Goal: Transaction & Acquisition: Purchase product/service

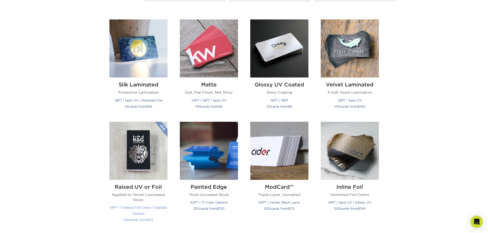
scroll to position [230, 0]
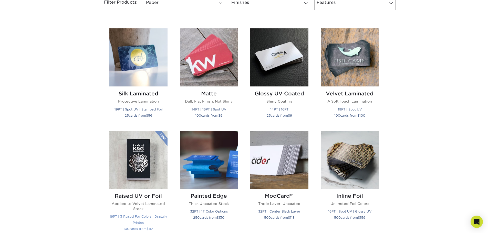
click at [146, 146] on img at bounding box center [138, 160] width 58 height 58
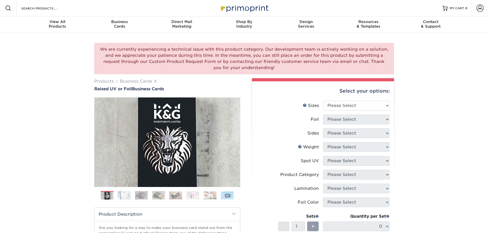
click at [122, 194] on img at bounding box center [124, 195] width 13 height 9
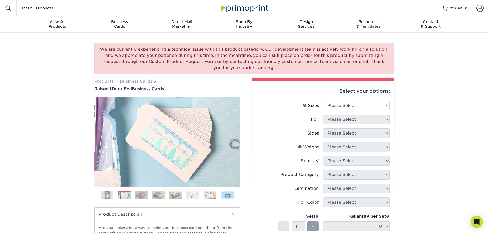
click at [140, 195] on img at bounding box center [141, 195] width 13 height 9
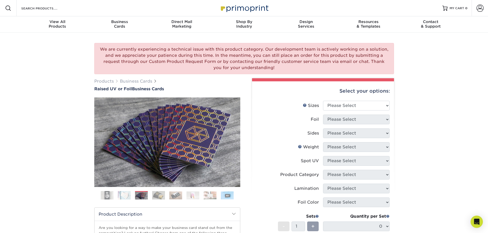
click at [151, 195] on ol at bounding box center [167, 197] width 146 height 12
click at [157, 195] on img at bounding box center [158, 195] width 13 height 9
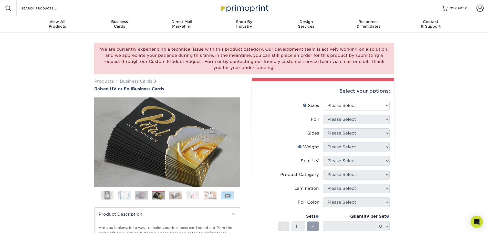
click at [172, 195] on img at bounding box center [175, 196] width 13 height 8
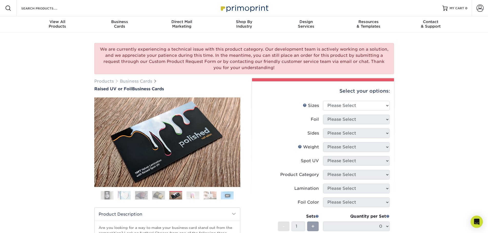
click at [192, 196] on img at bounding box center [192, 196] width 13 height 8
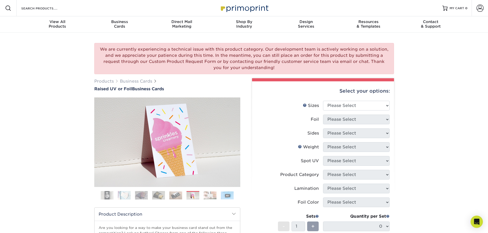
click at [204, 196] on img at bounding box center [210, 196] width 13 height 8
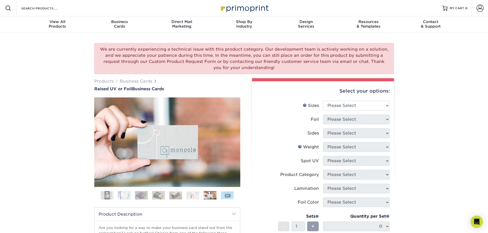
click at [228, 199] on img at bounding box center [227, 196] width 13 height 8
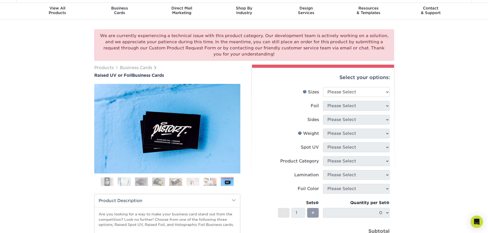
scroll to position [51, 0]
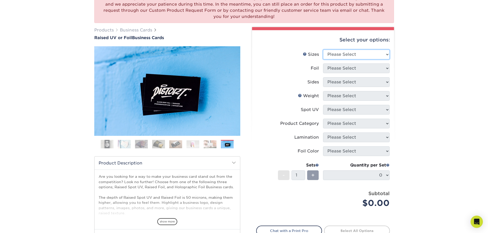
click at [343, 57] on select "Please Select 2" x 3.5" - Standard" at bounding box center [356, 55] width 67 height 10
select select "2.00x3.50"
click at [323, 50] on select "Please Select 2" x 3.5" - Standard" at bounding box center [356, 55] width 67 height 10
click at [336, 71] on select "Please Select No Yes" at bounding box center [356, 69] width 67 height 10
select select "1"
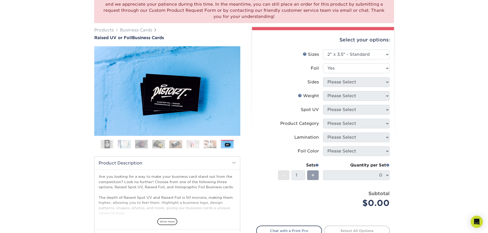
click at [323, 64] on select "Please Select No Yes" at bounding box center [356, 69] width 67 height 10
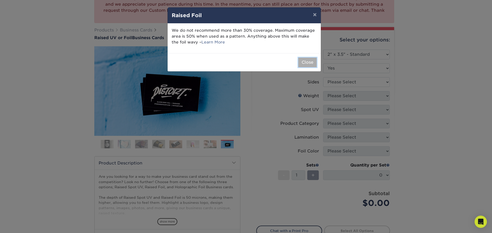
click at [305, 63] on button "Close" at bounding box center [307, 63] width 18 height 10
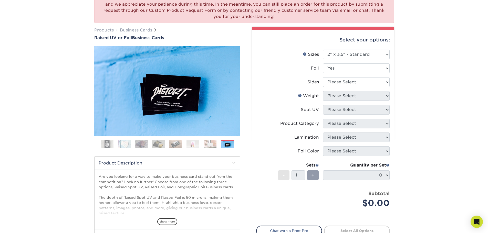
click at [322, 78] on label "Sides" at bounding box center [289, 82] width 67 height 10
click at [325, 80] on select "Please Select Print Both Sides - Foil Both Sides Print Both Sides - Foil Front …" at bounding box center [356, 82] width 67 height 10
click at [398, 78] on div "We are currently experiencing a technical issue with this product category. Our…" at bounding box center [244, 136] width 488 height 309
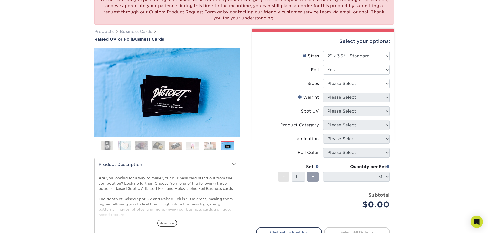
scroll to position [0, 0]
